Goal: Information Seeking & Learning: Understand process/instructions

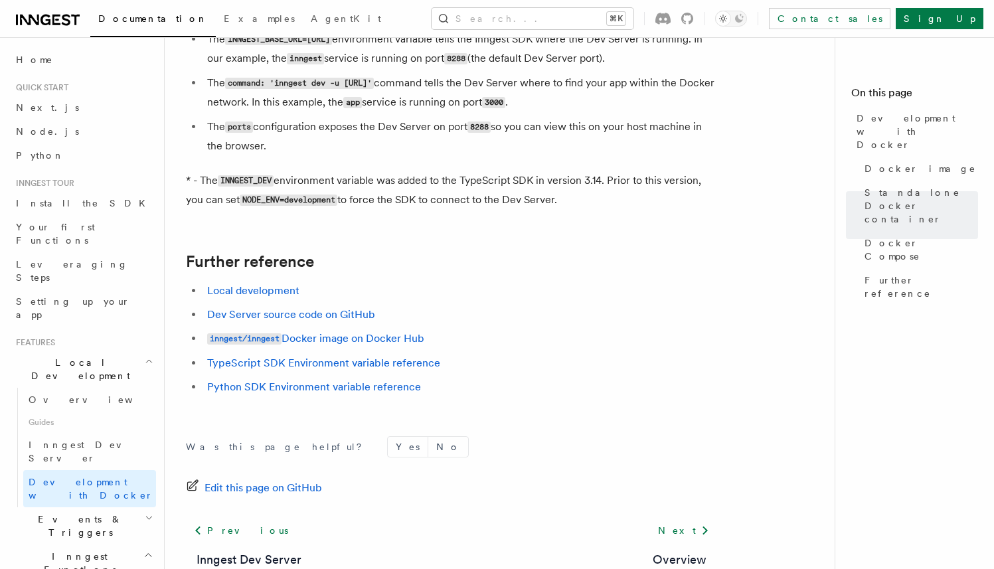
scroll to position [1292, 0]
click at [282, 298] on link "Local development" at bounding box center [253, 292] width 92 height 13
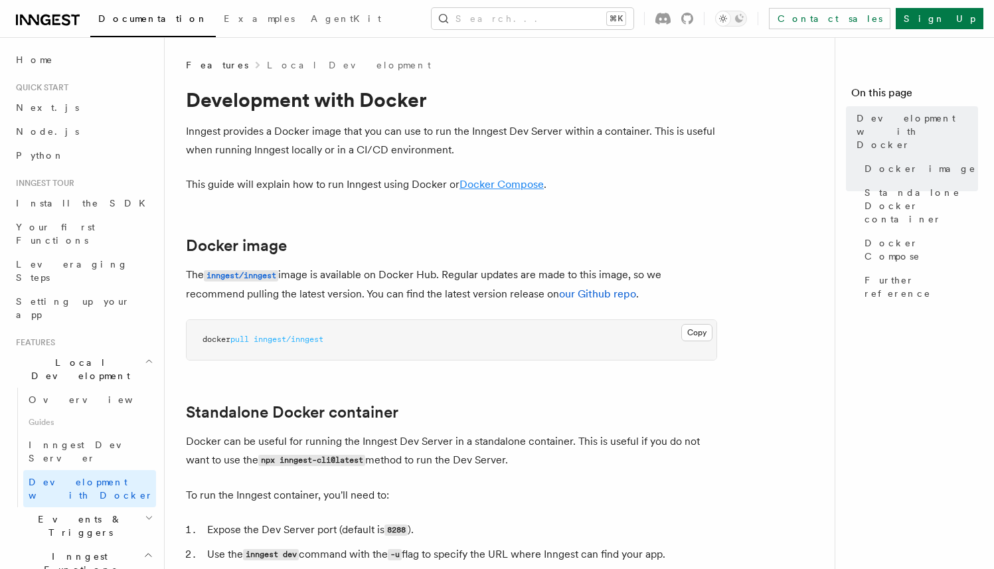
click at [498, 186] on link "Docker Compose" at bounding box center [502, 184] width 84 height 13
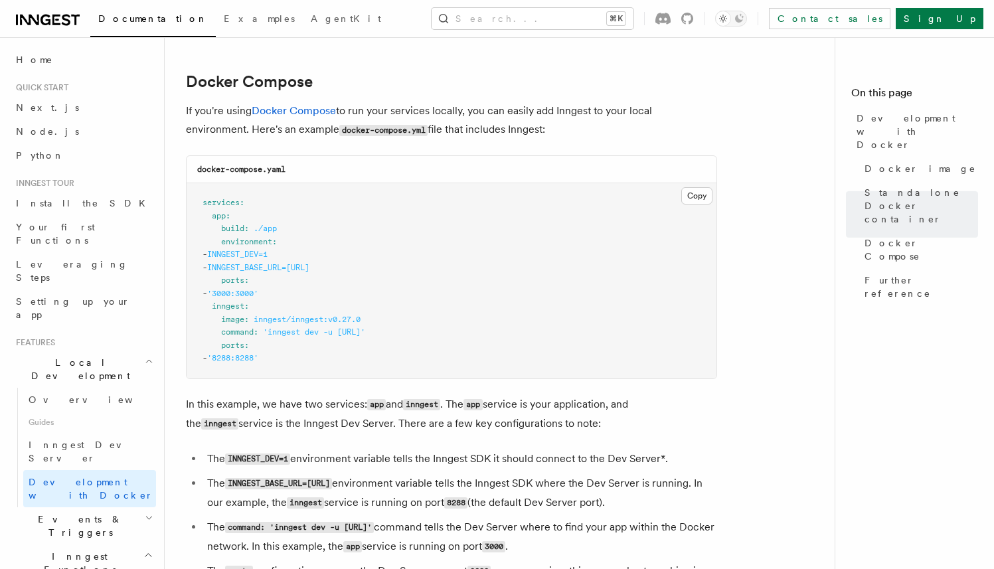
scroll to position [834, 0]
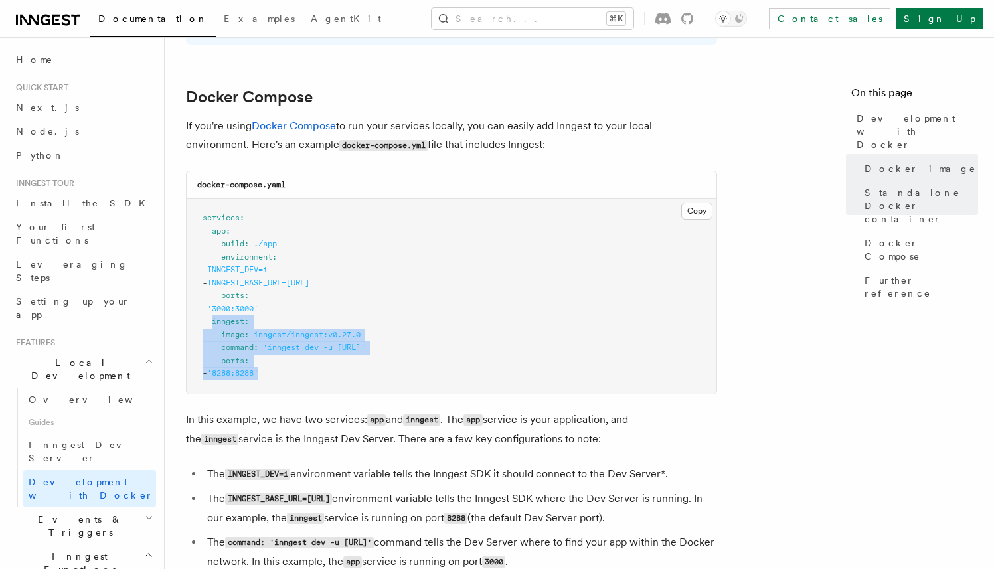
drag, startPoint x: 339, startPoint y: 381, endPoint x: 213, endPoint y: 328, distance: 136.9
click at [213, 328] on pre "services : app : build : ./app environment : - INNGEST_DEV=1 - INNGEST_BASE_URL…" at bounding box center [452, 296] width 530 height 195
drag, startPoint x: 338, startPoint y: 320, endPoint x: 425, endPoint y: 287, distance: 93.1
click at [337, 322] on pre "services : app : build : ./app environment : - INNGEST_DEV=1 - INNGEST_BASE_URL…" at bounding box center [452, 296] width 530 height 195
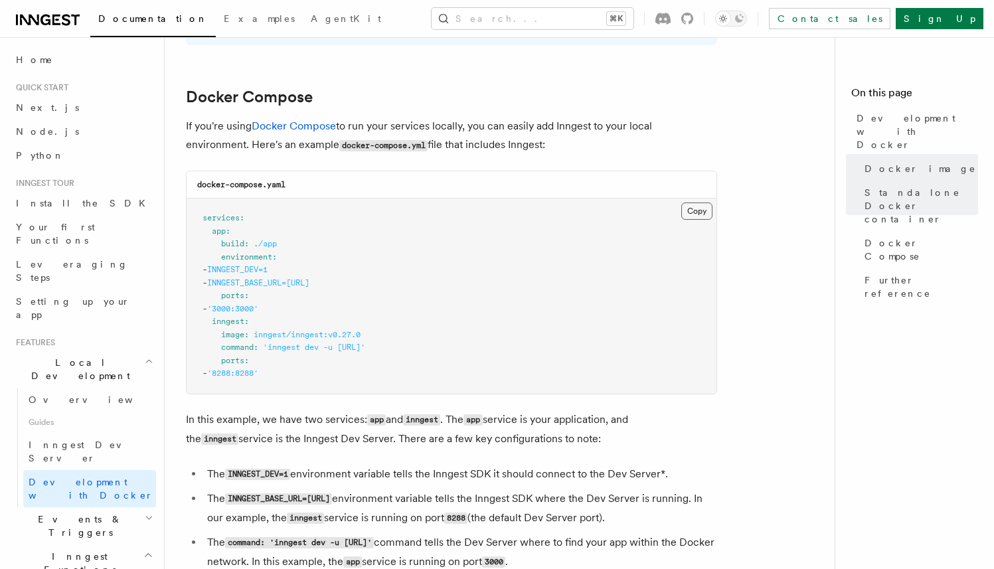
click at [684, 216] on button "Copy Copied" at bounding box center [697, 211] width 31 height 17
